Goal: Task Accomplishment & Management: Complete application form

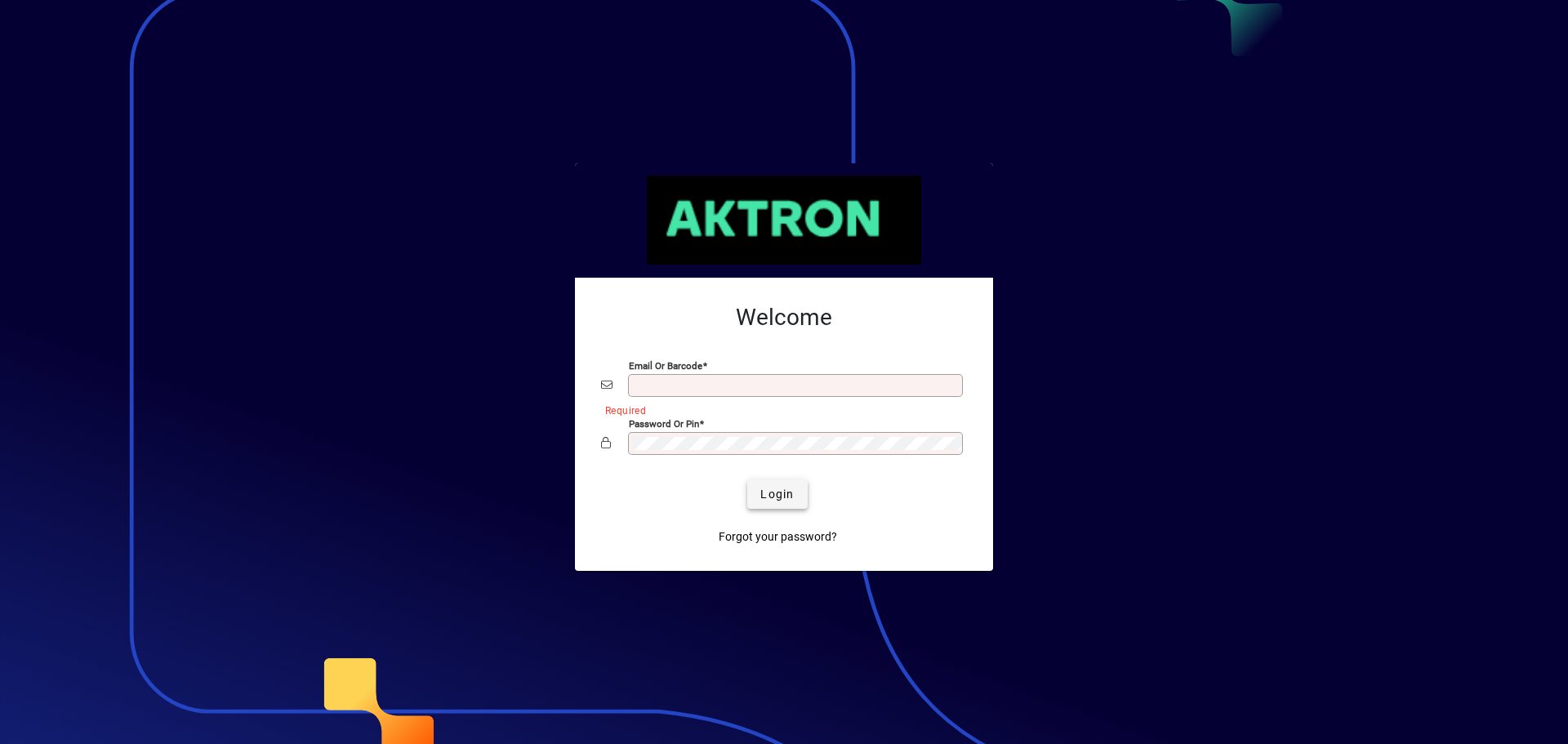
type input "**********"
click at [786, 493] on span "Login" at bounding box center [777, 494] width 34 height 17
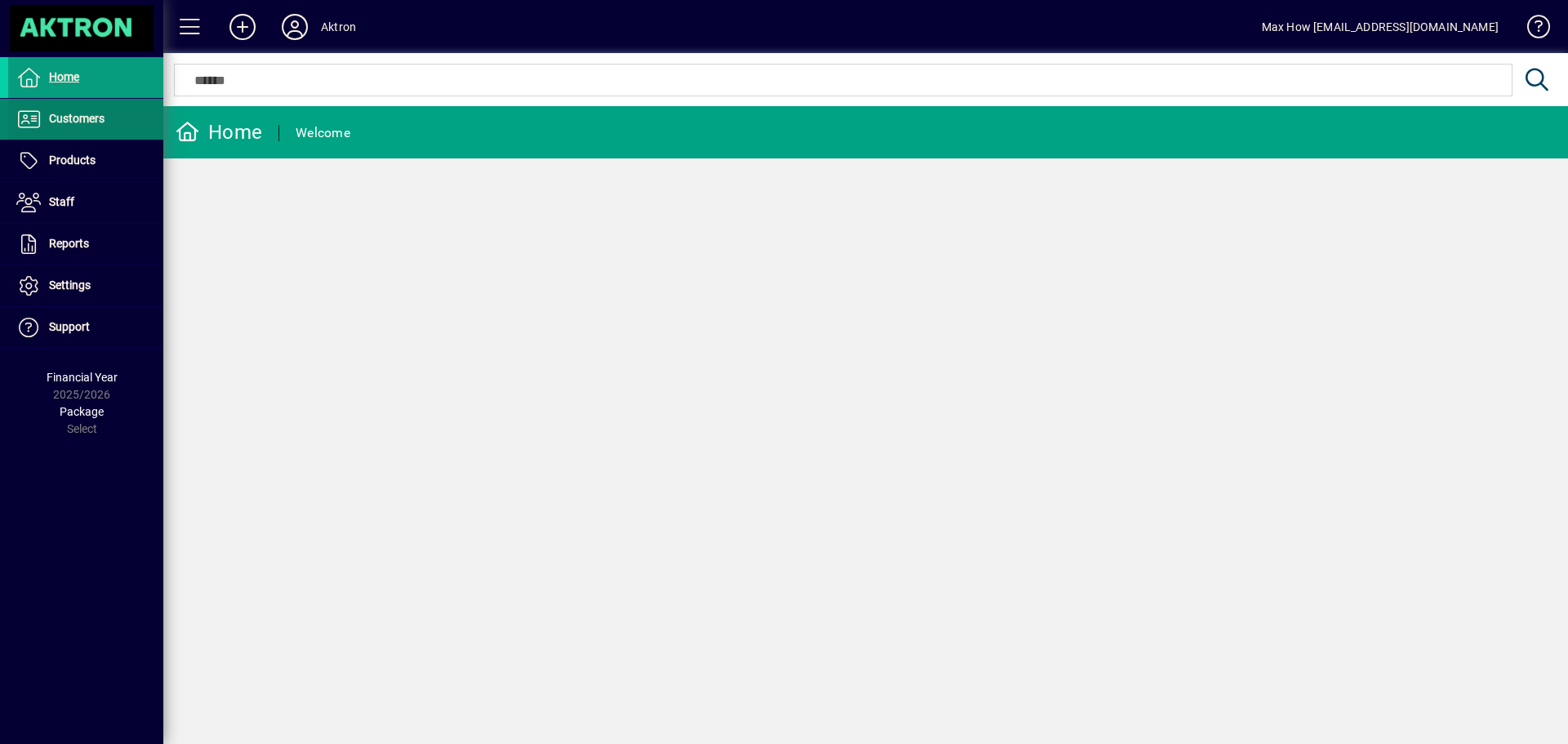
click at [79, 122] on span "Customers" at bounding box center [77, 118] width 55 height 13
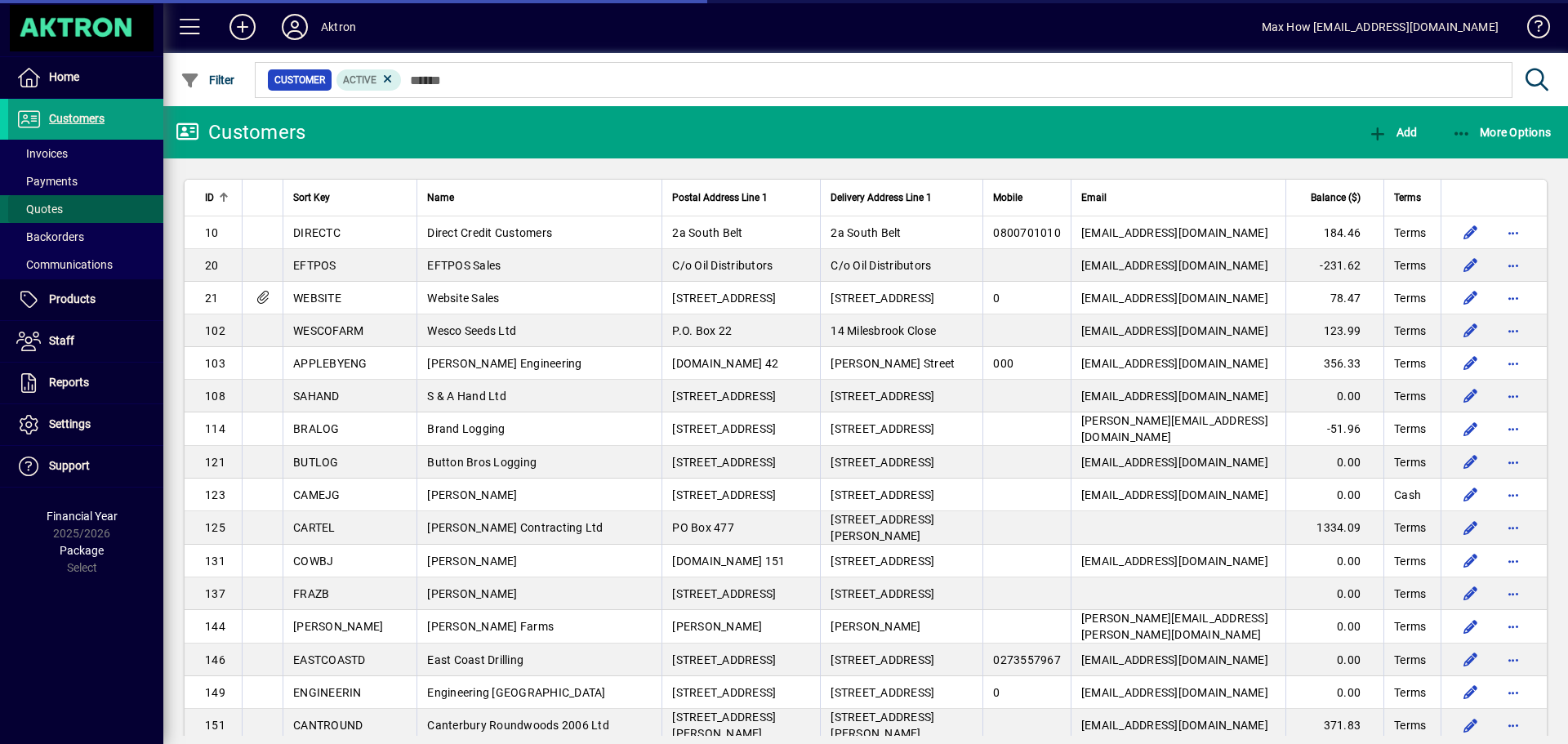
click at [39, 207] on span "Quotes" at bounding box center [39, 208] width 46 height 13
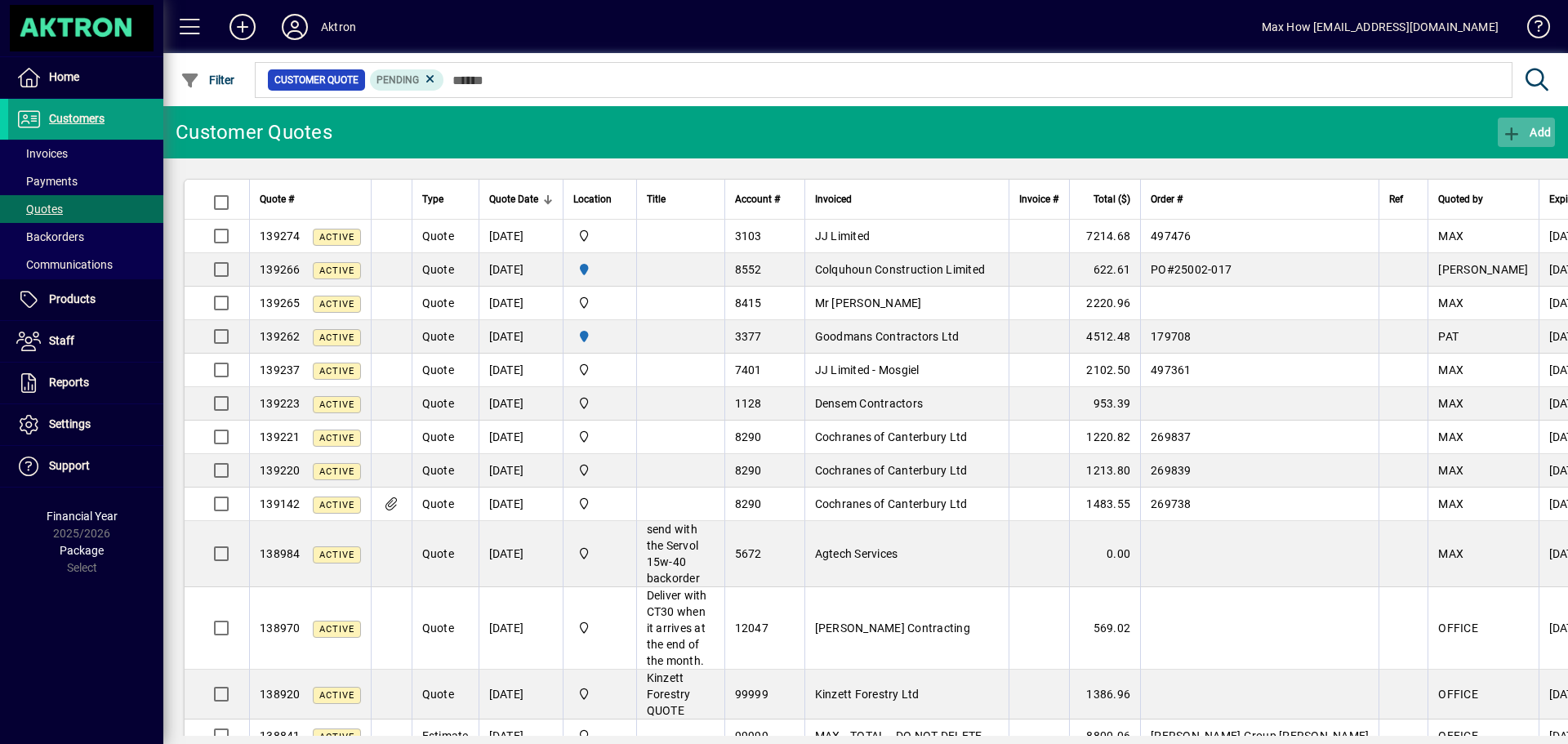
click at [1512, 132] on icon "button" at bounding box center [1512, 133] width 21 height 17
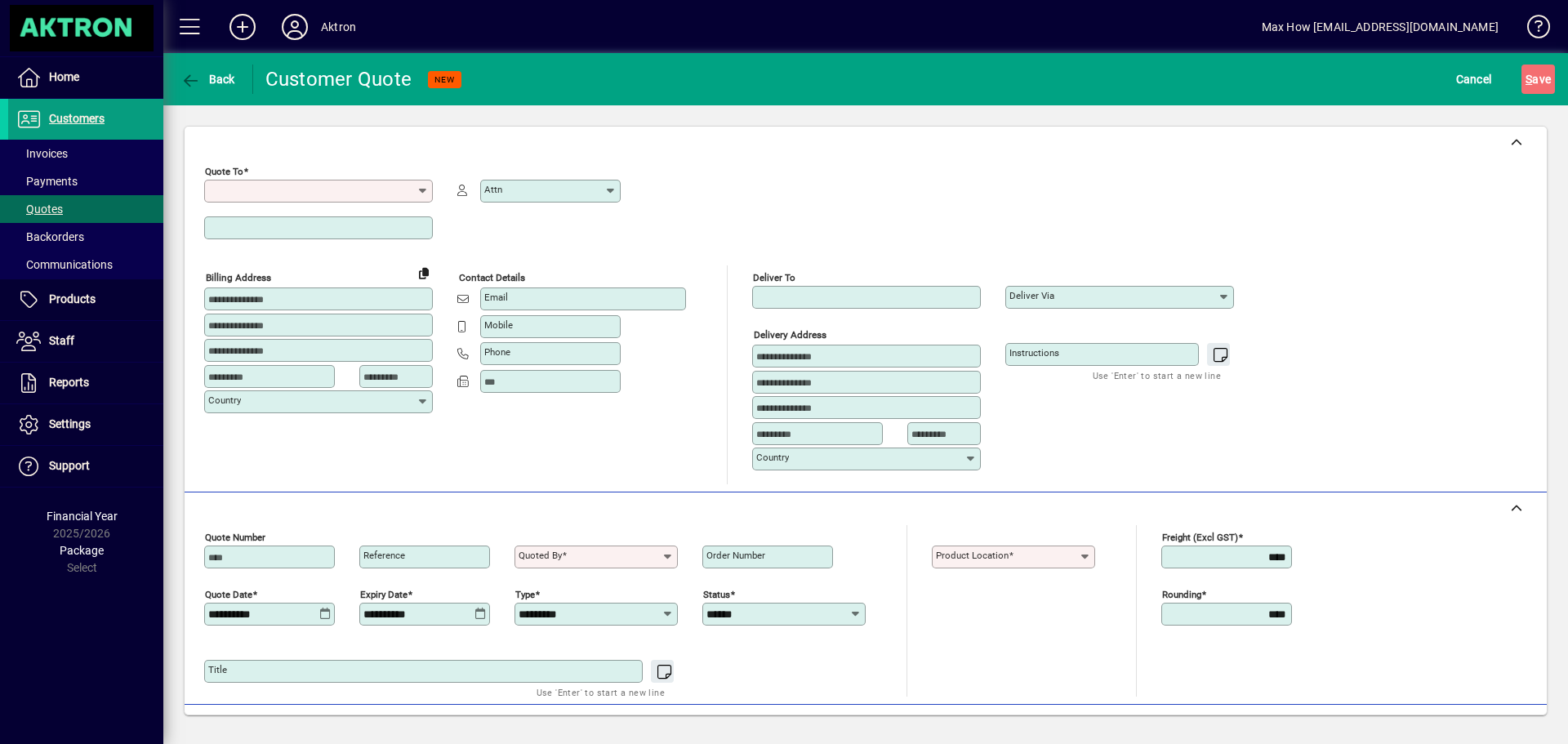
click at [219, 188] on input "Quote To" at bounding box center [312, 191] width 208 height 13
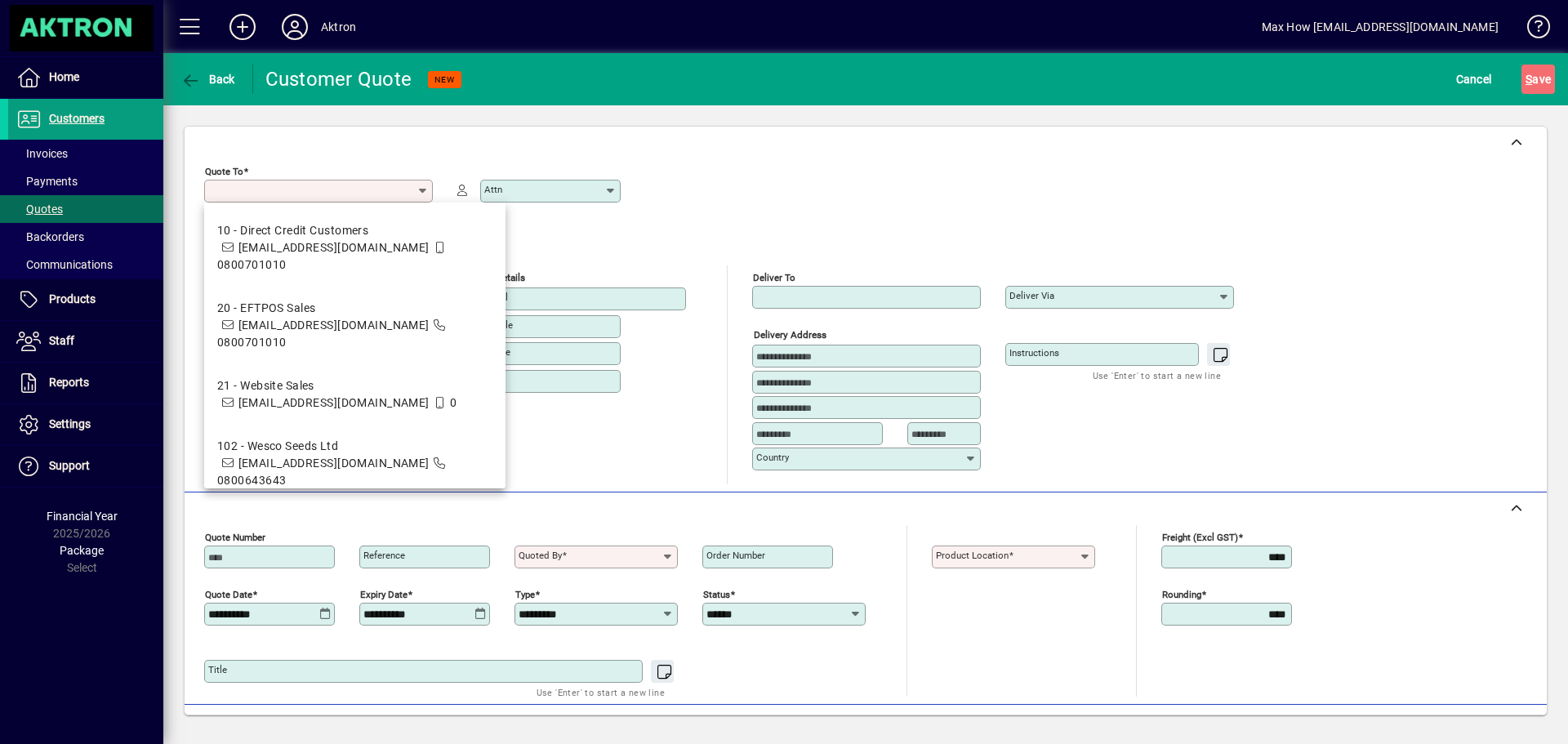
click at [630, 244] on div "Quote To Required Attn" at bounding box center [732, 212] width 1055 height 107
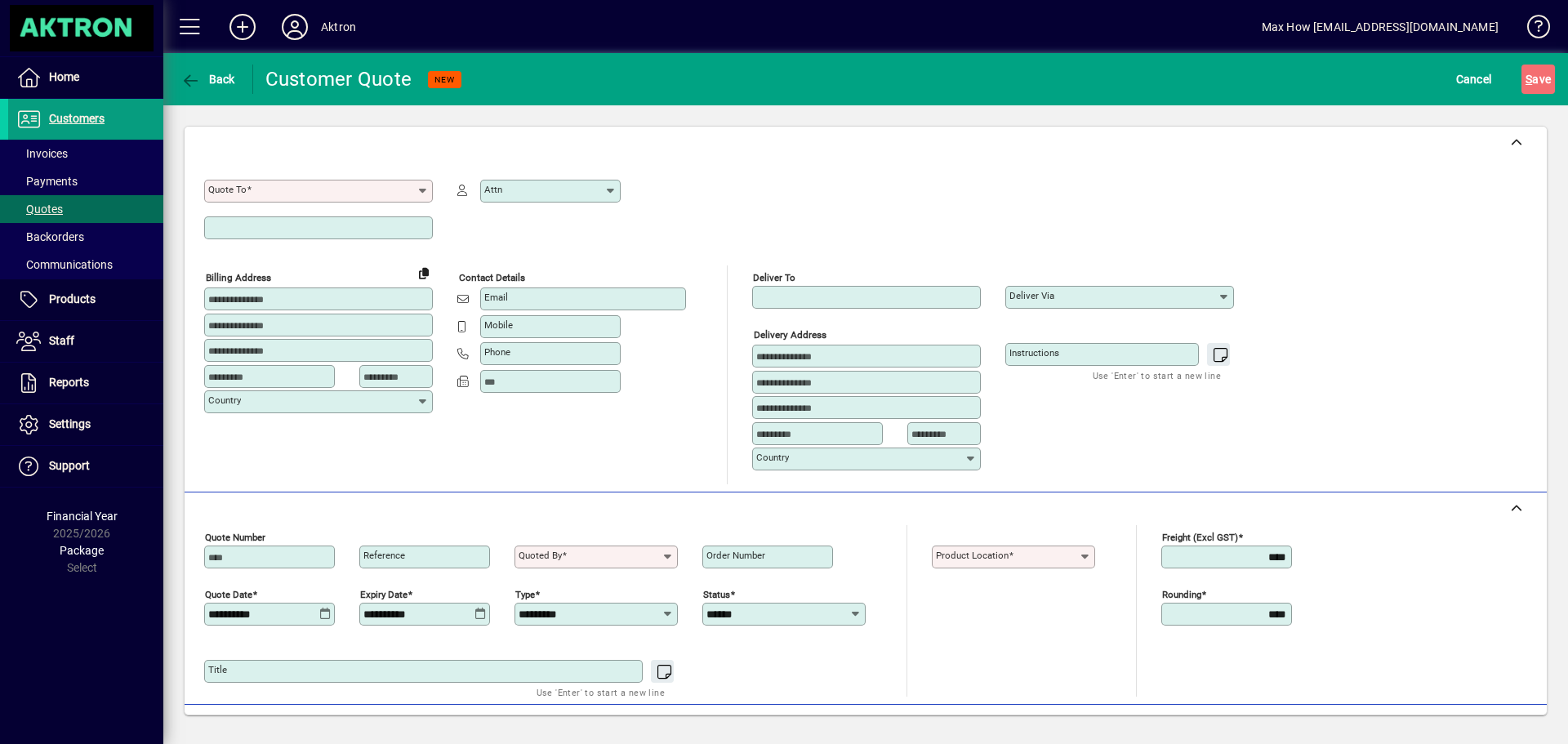
click at [234, 192] on mat-label "Quote To" at bounding box center [227, 190] width 39 height 12
click at [234, 192] on input "Quote To" at bounding box center [312, 191] width 208 height 13
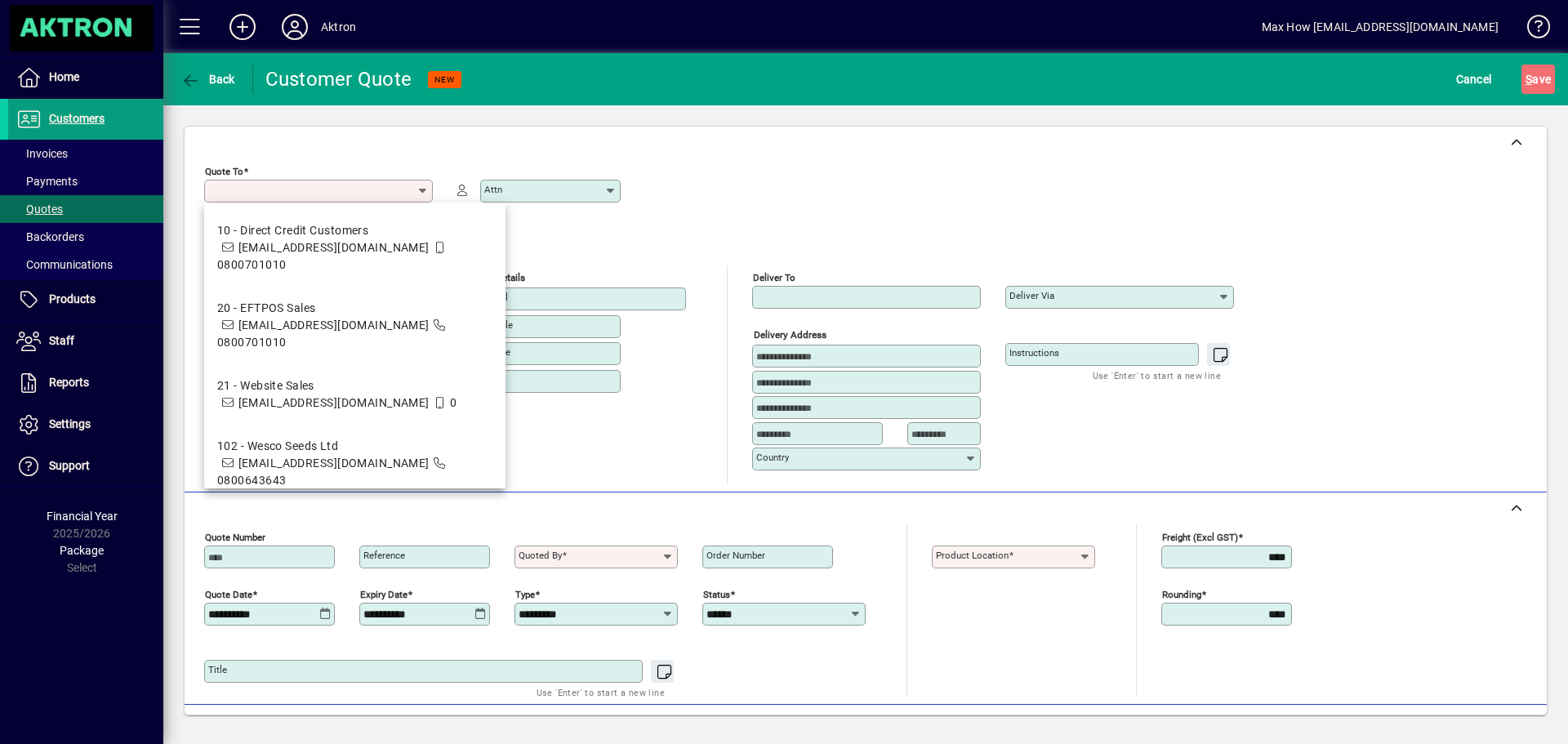
click at [636, 243] on div "Quote To Required Attn" at bounding box center [732, 212] width 1055 height 107
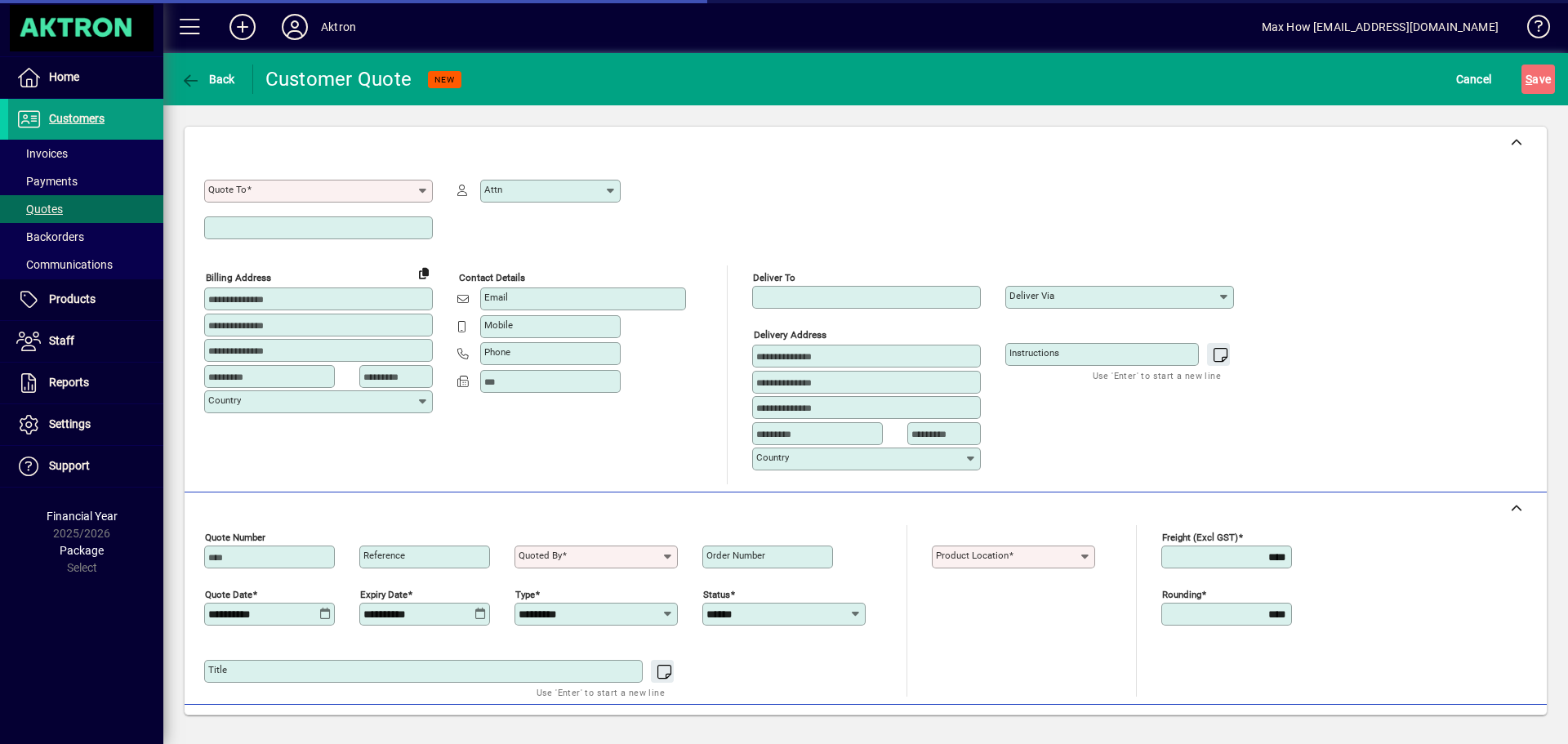
click at [672, 205] on div "Quote To Required Attn" at bounding box center [732, 212] width 1055 height 107
click at [1465, 73] on span "Cancel" at bounding box center [1473, 79] width 36 height 26
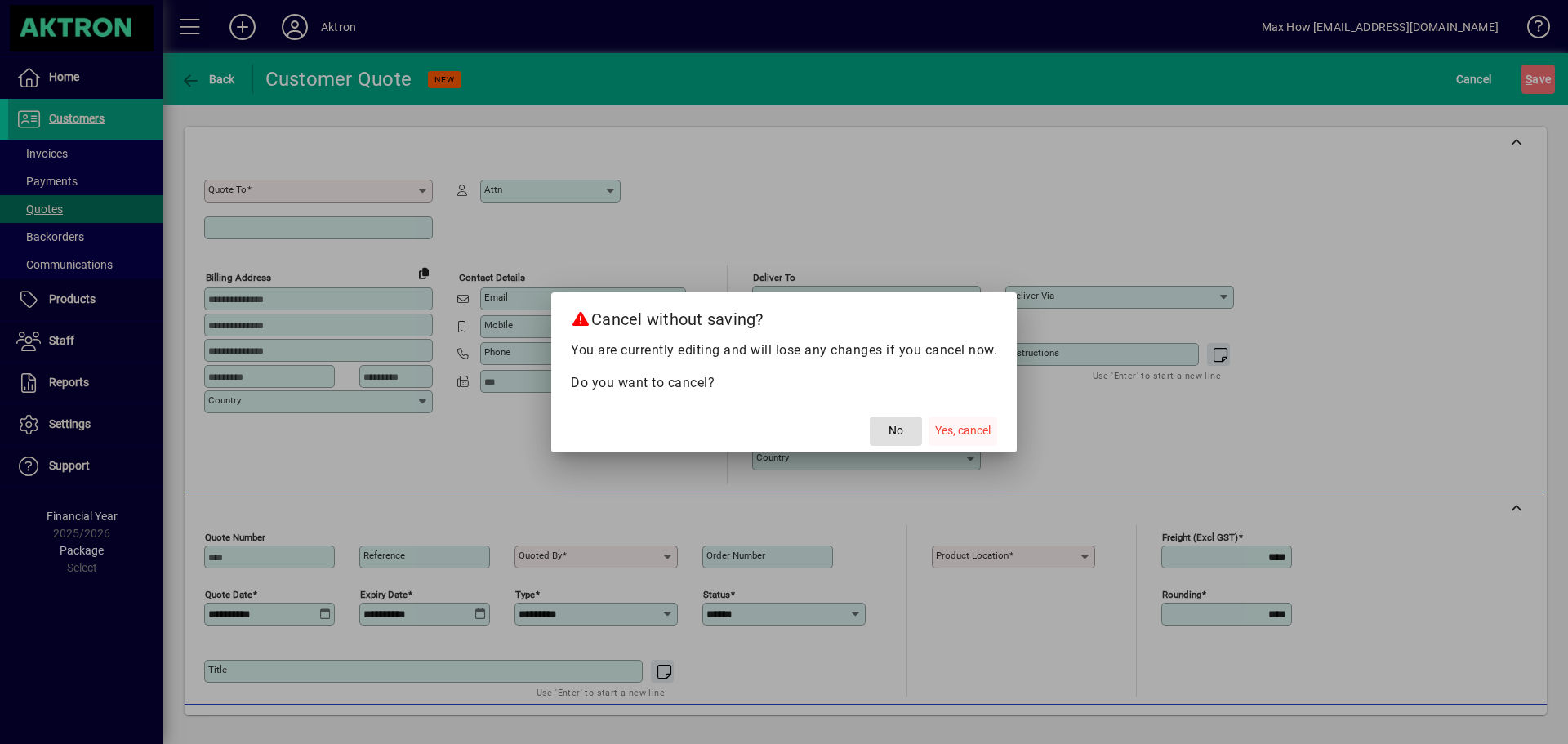
click at [965, 427] on span "Yes, cancel" at bounding box center [963, 431] width 55 height 17
